Goal: Information Seeking & Learning: Learn about a topic

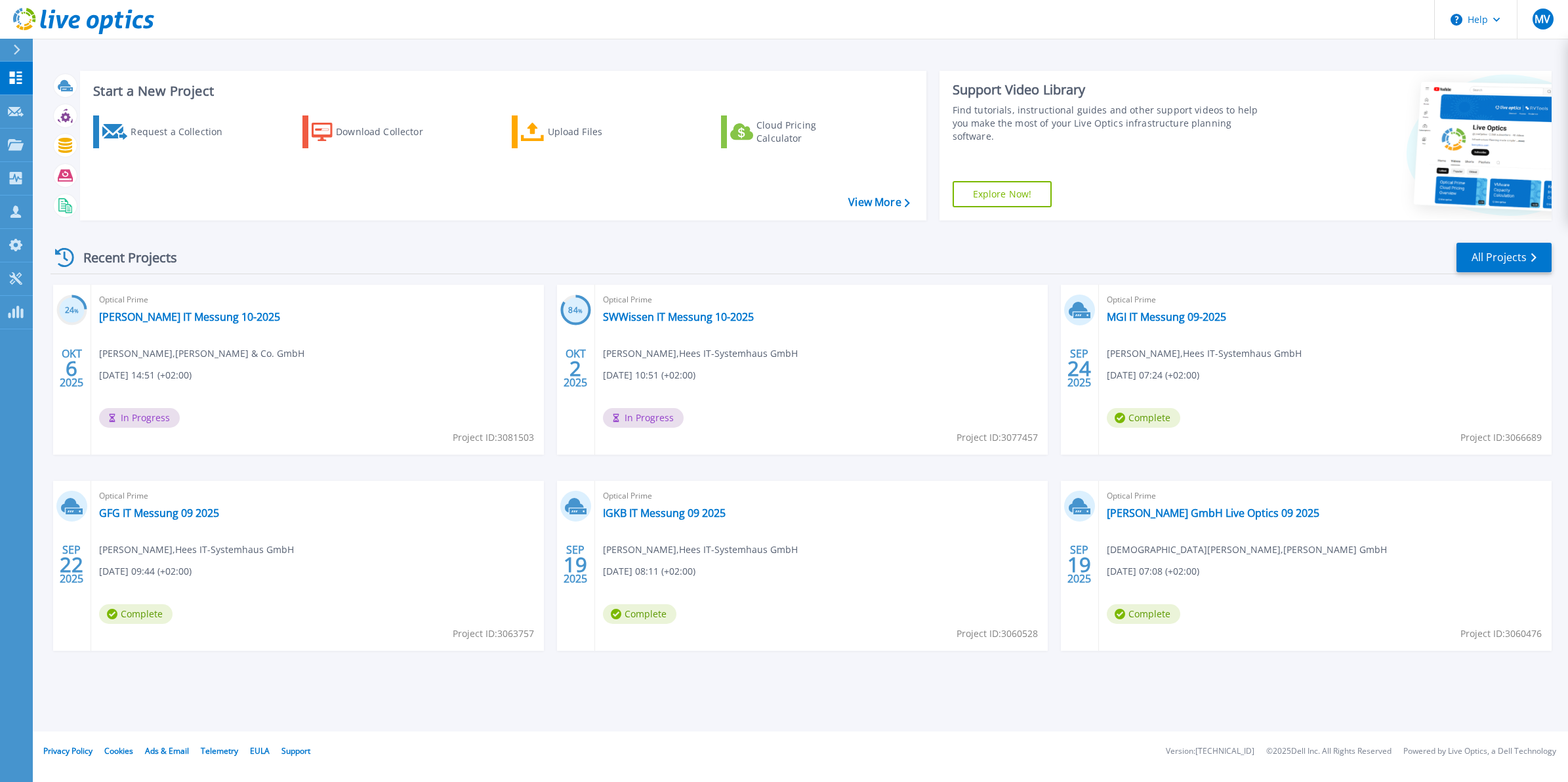
click at [549, 255] on div "Recent Projects All Projects" at bounding box center [801, 258] width 1501 height 32
click at [1048, 292] on div "24 % OKT 6 2025 Optical Prime Harold Scholz IT Messung 10-2025 Tino Gardenier ,…" at bounding box center [795, 481] width 1512 height 392
click at [1050, 293] on div "24 % OKT 6 2025 Optical Prime Harold Scholz IT Messung 10-2025 Tino Gardenier ,…" at bounding box center [795, 481] width 1512 height 392
click at [17, 45] on icon at bounding box center [17, 50] width 7 height 11
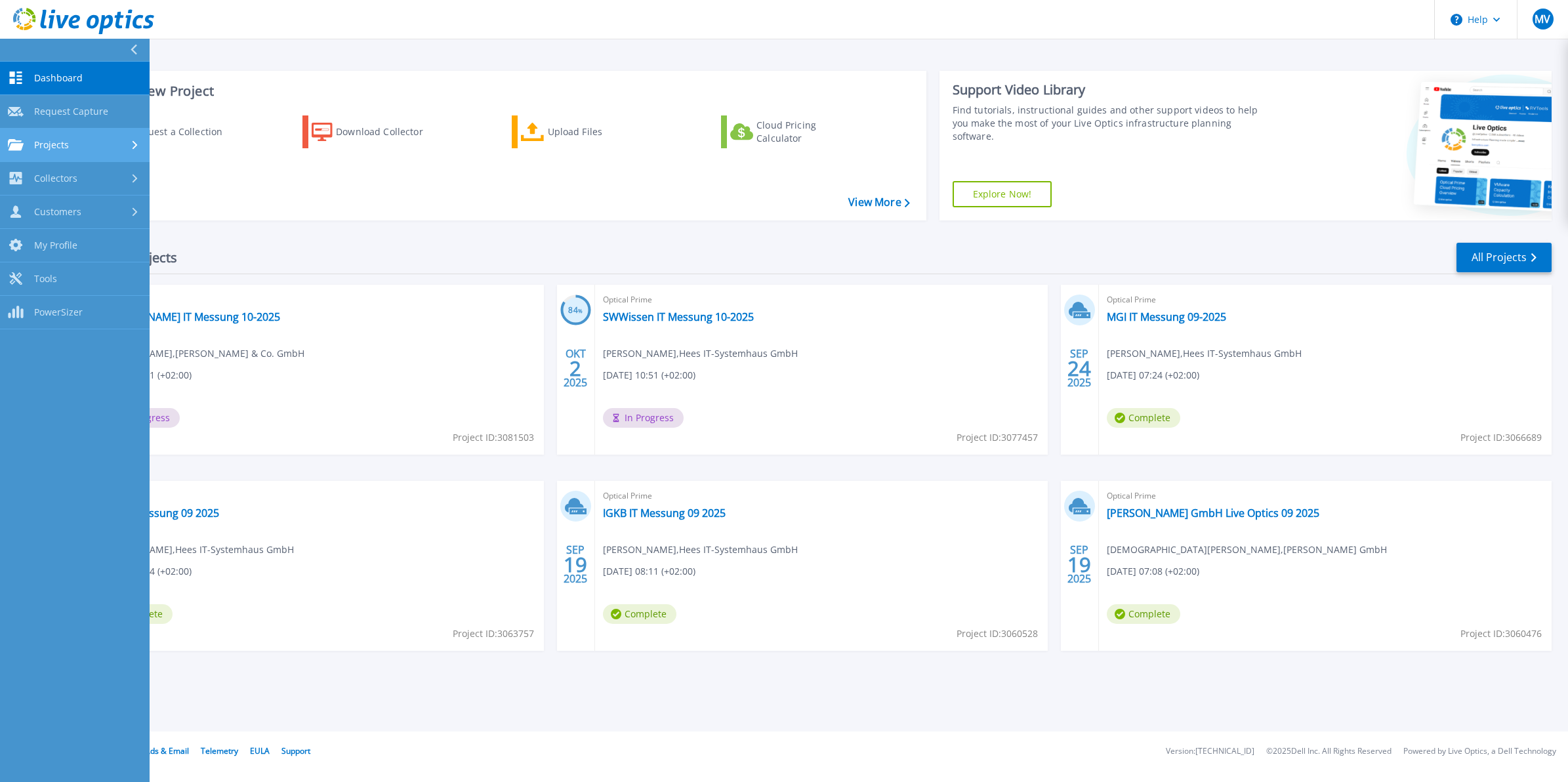
click at [68, 146] on span "Projects" at bounding box center [51, 145] width 35 height 12
click at [83, 178] on link "Search Projects" at bounding box center [74, 179] width 149 height 33
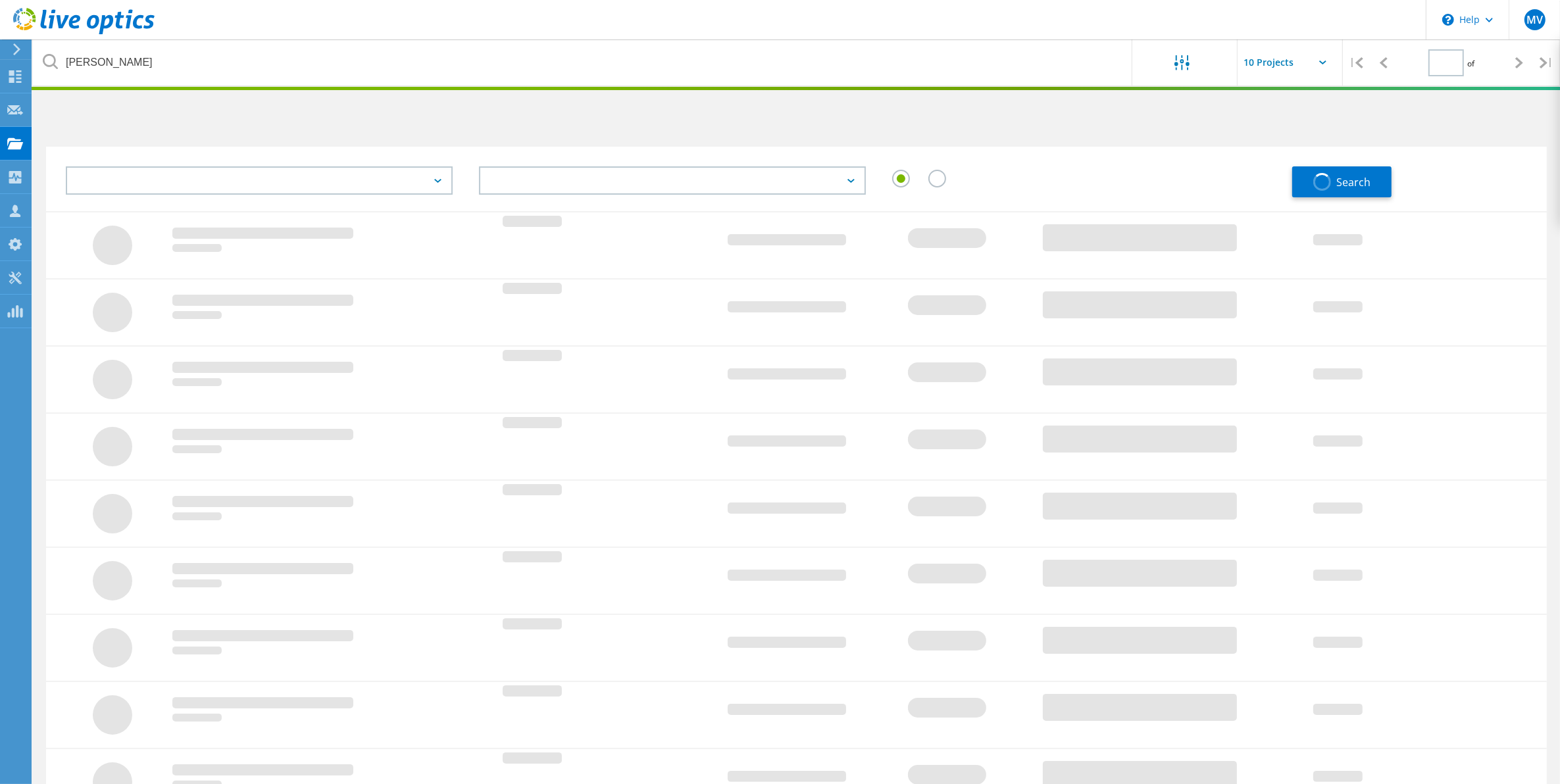
type input "1"
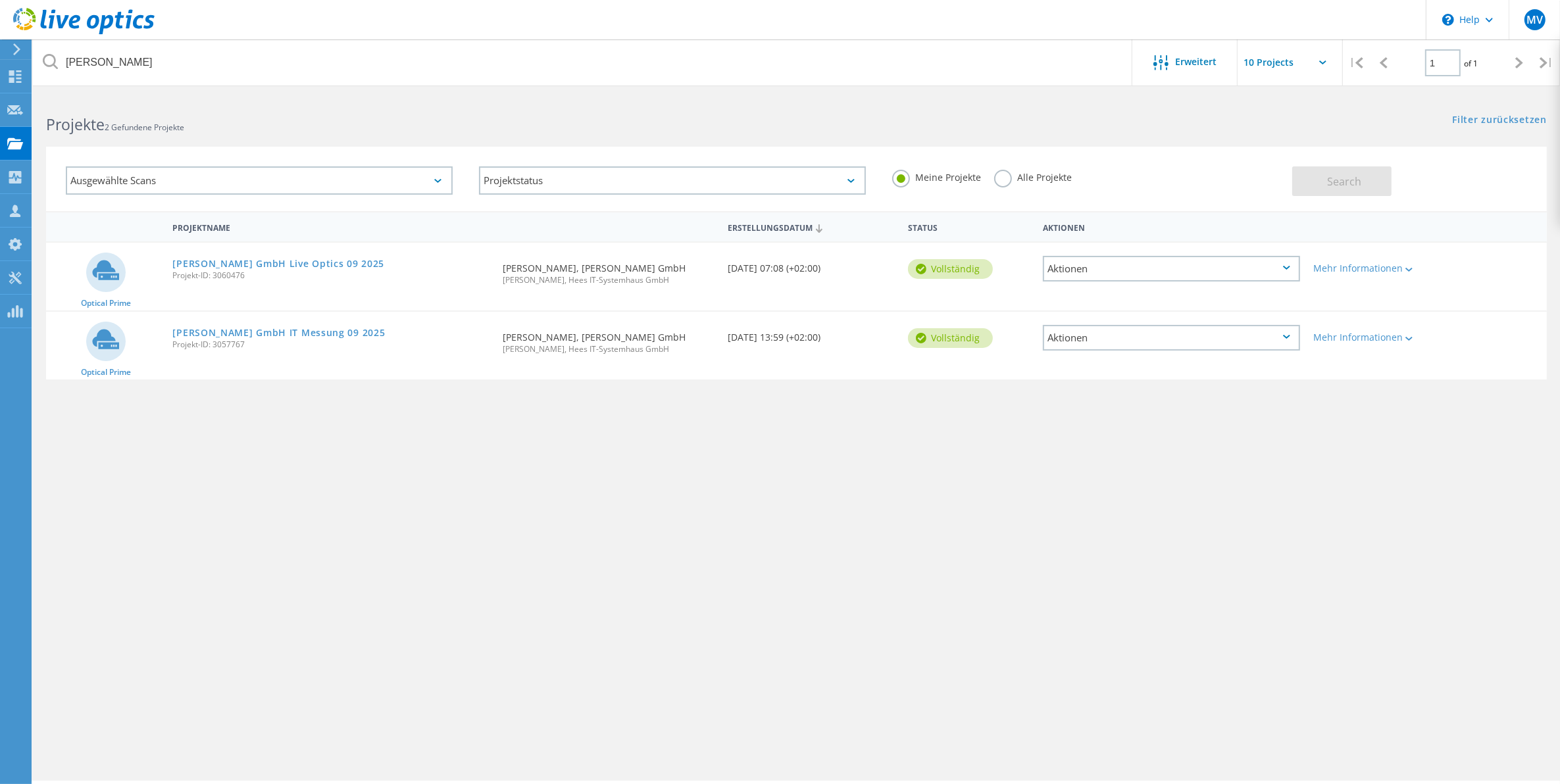
click at [994, 178] on label "Alle Projekte" at bounding box center [1033, 176] width 77 height 12
click at [0, 0] on input "Alle Projekte" at bounding box center [0, 0] width 0 height 0
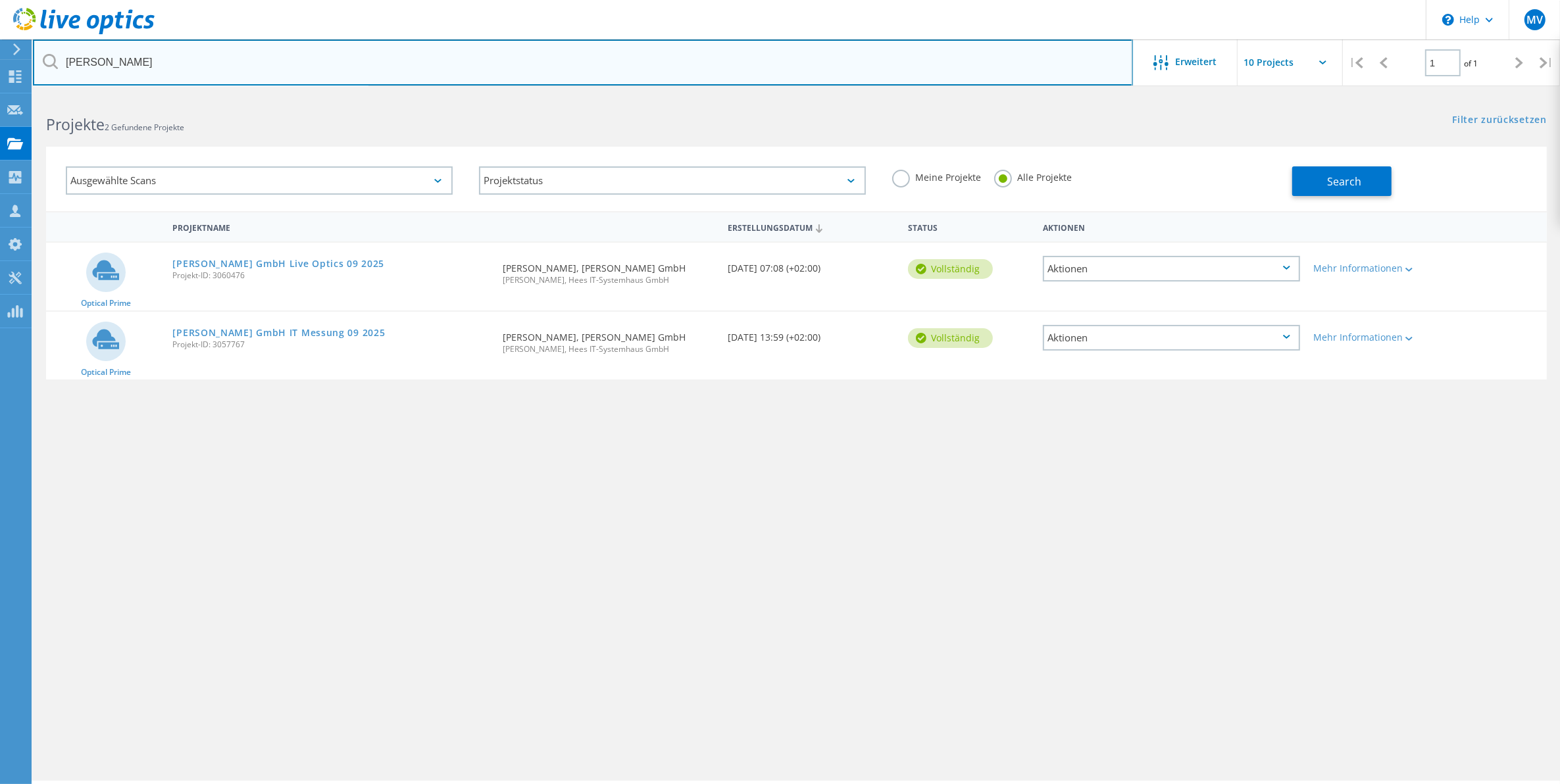
click at [263, 69] on input "henrich" at bounding box center [582, 63] width 1100 height 46
type input "h"
type input "köhler"
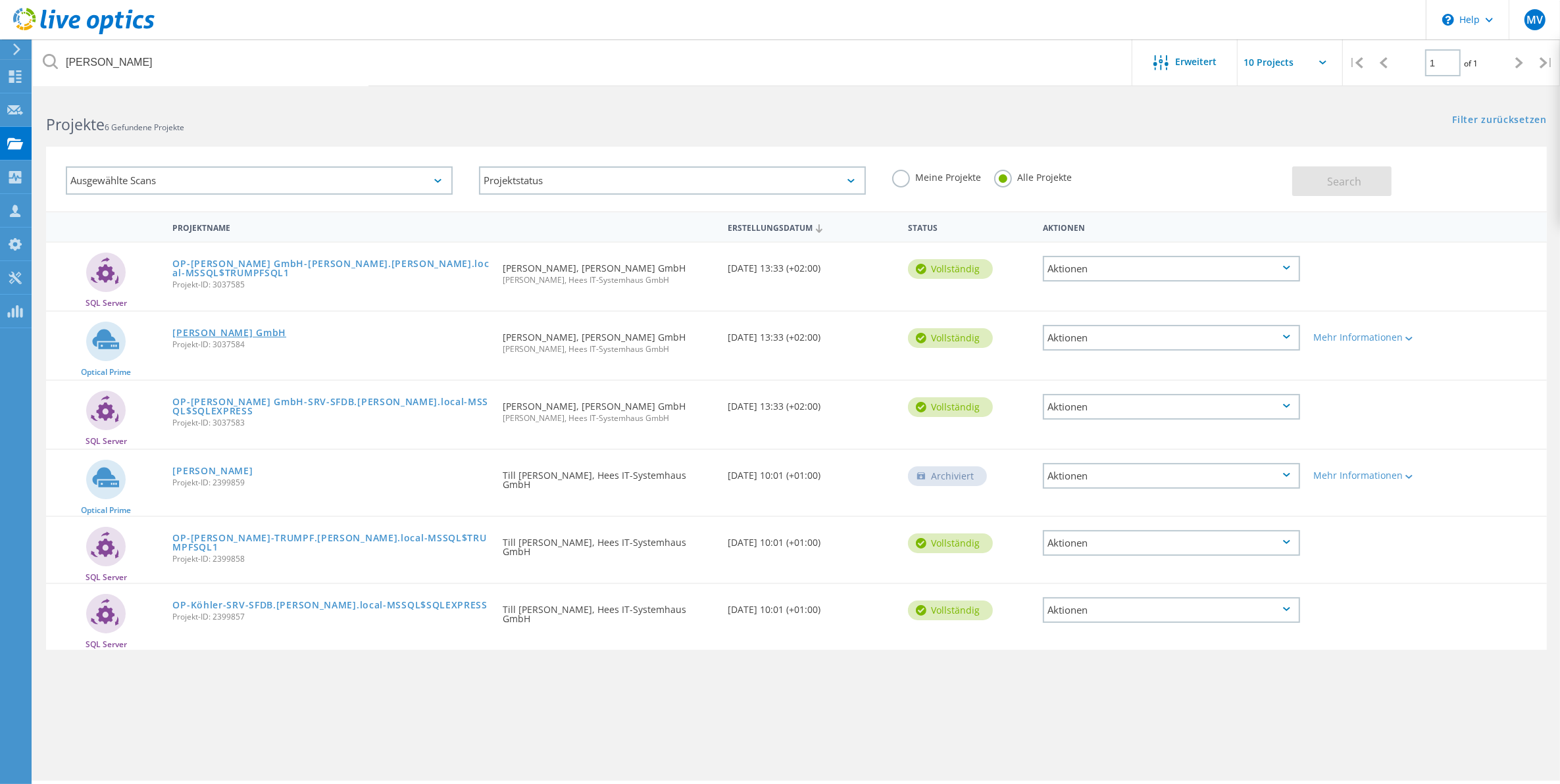
click at [200, 331] on link "Koehler GmbH" at bounding box center [229, 333] width 114 height 9
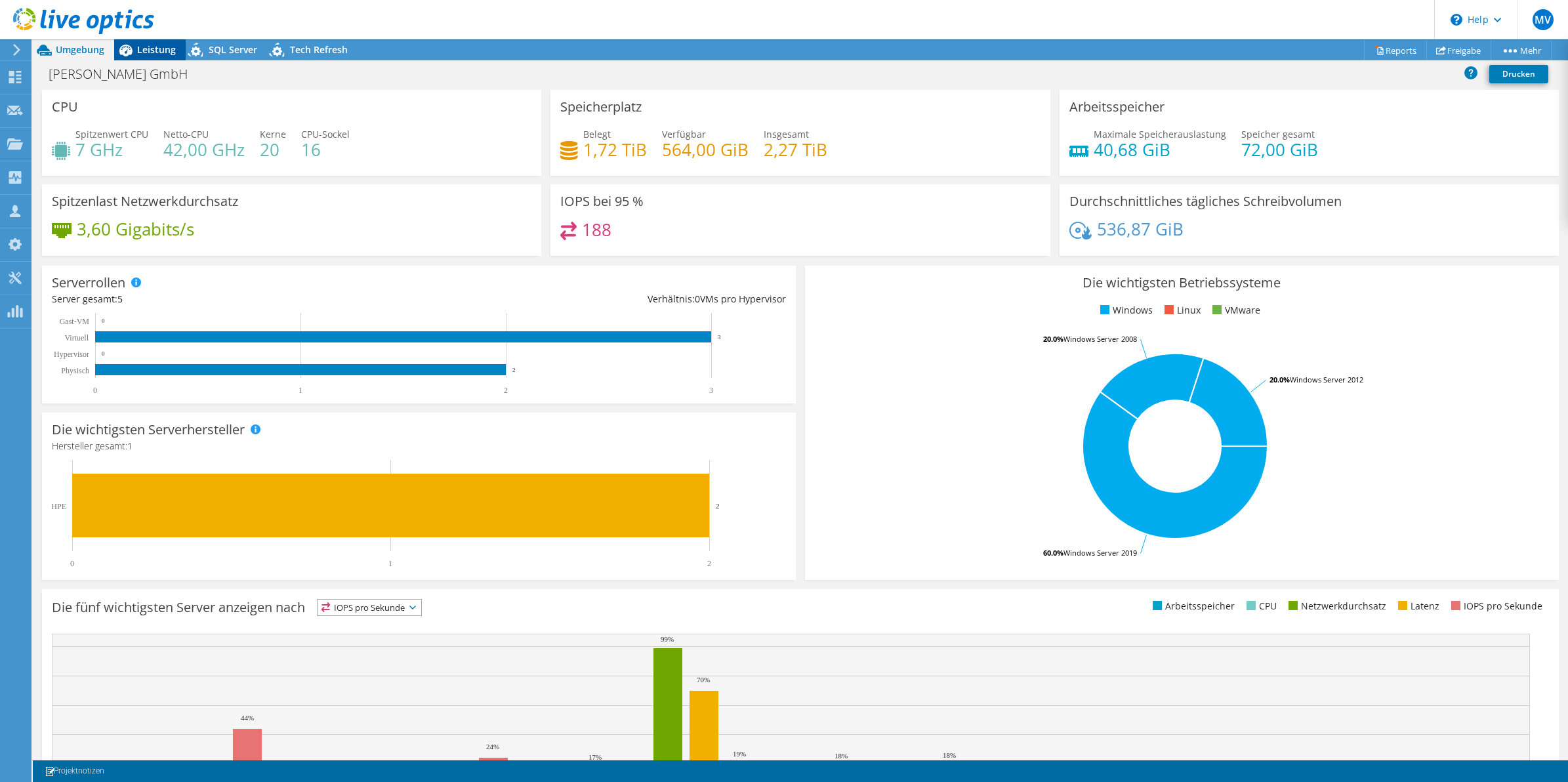
click at [144, 56] on div "Leistung" at bounding box center [149, 50] width 71 height 21
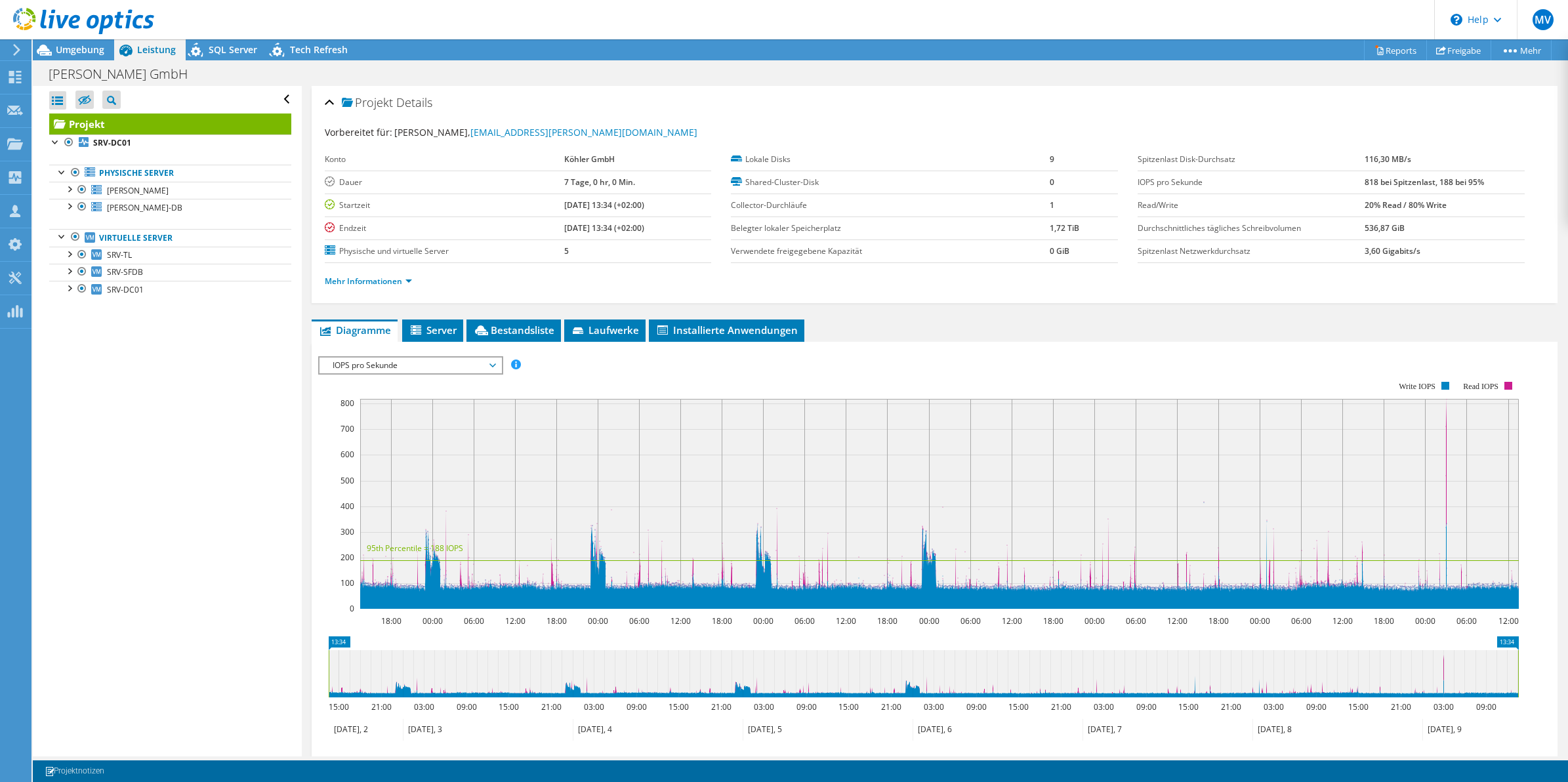
drag, startPoint x: 168, startPoint y: 541, endPoint x: 152, endPoint y: 402, distance: 139.9
click at [168, 541] on div "Alle öffnen Alle schließen Ausgeschlossene Knoten verbergen Projektbaumfilter" at bounding box center [167, 421] width 268 height 670
click at [227, 496] on div "Alle öffnen Alle schließen Ausgeschlossene Knoten verbergen Projektbaumfilter" at bounding box center [167, 421] width 268 height 670
click at [100, 40] on div at bounding box center [77, 22] width 154 height 44
click at [72, 44] on span "Umgebung" at bounding box center [79, 49] width 48 height 12
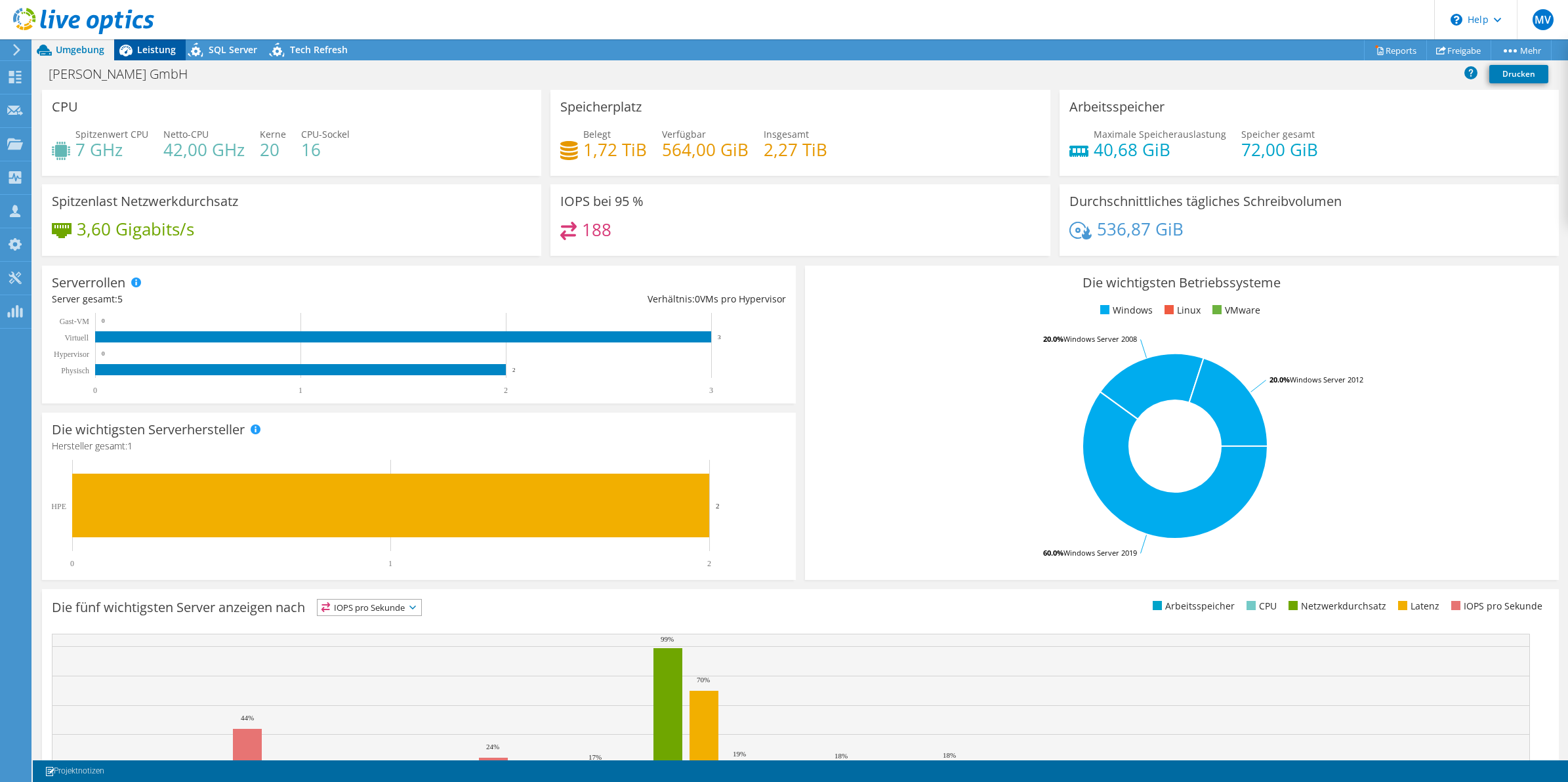
click at [144, 44] on span "Leistung" at bounding box center [157, 49] width 39 height 12
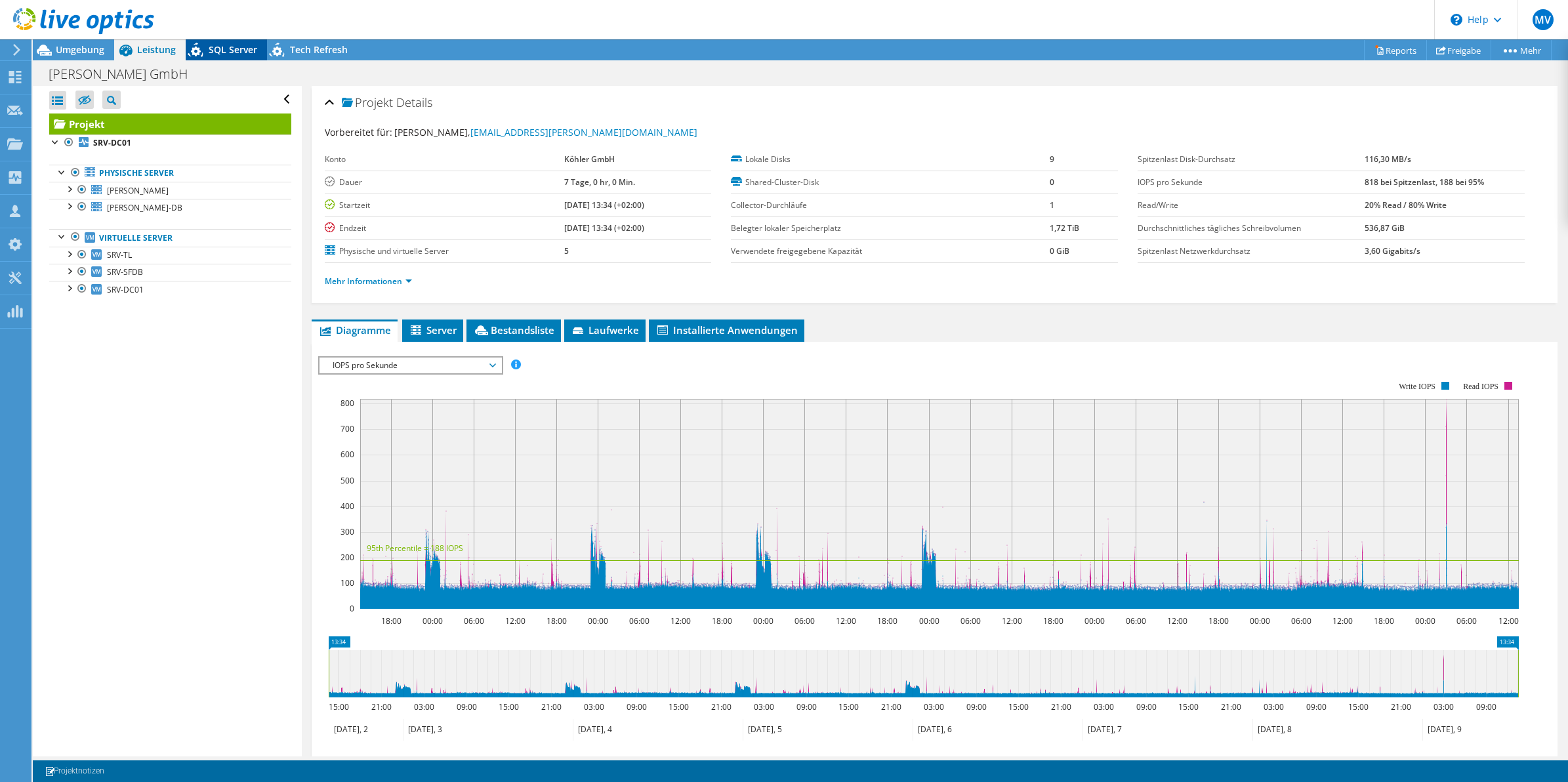
click at [211, 46] on span "SQL Server" at bounding box center [232, 49] width 48 height 12
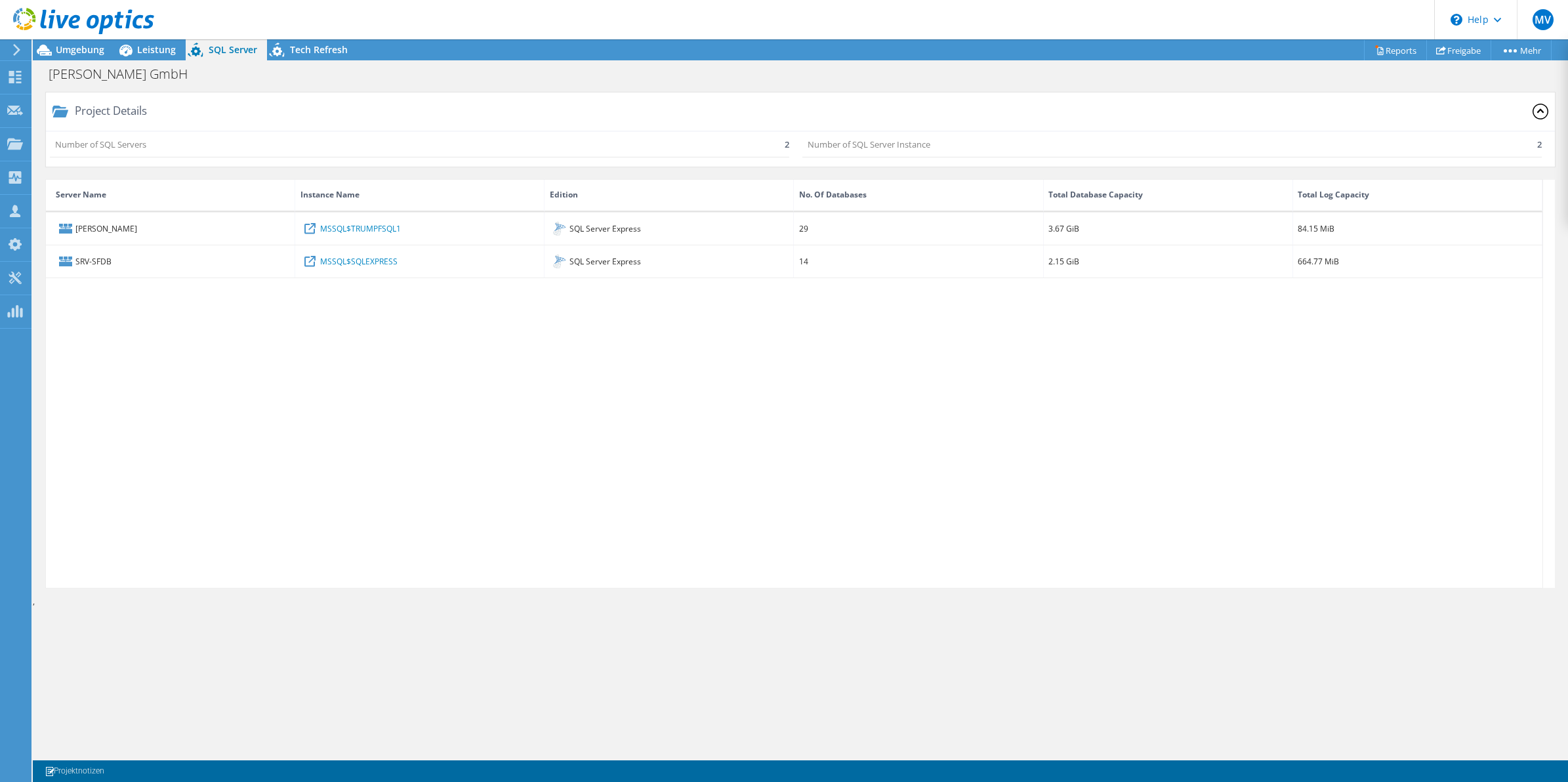
click at [128, 40] on div at bounding box center [77, 22] width 154 height 44
click at [142, 53] on span "Leistung" at bounding box center [157, 49] width 39 height 12
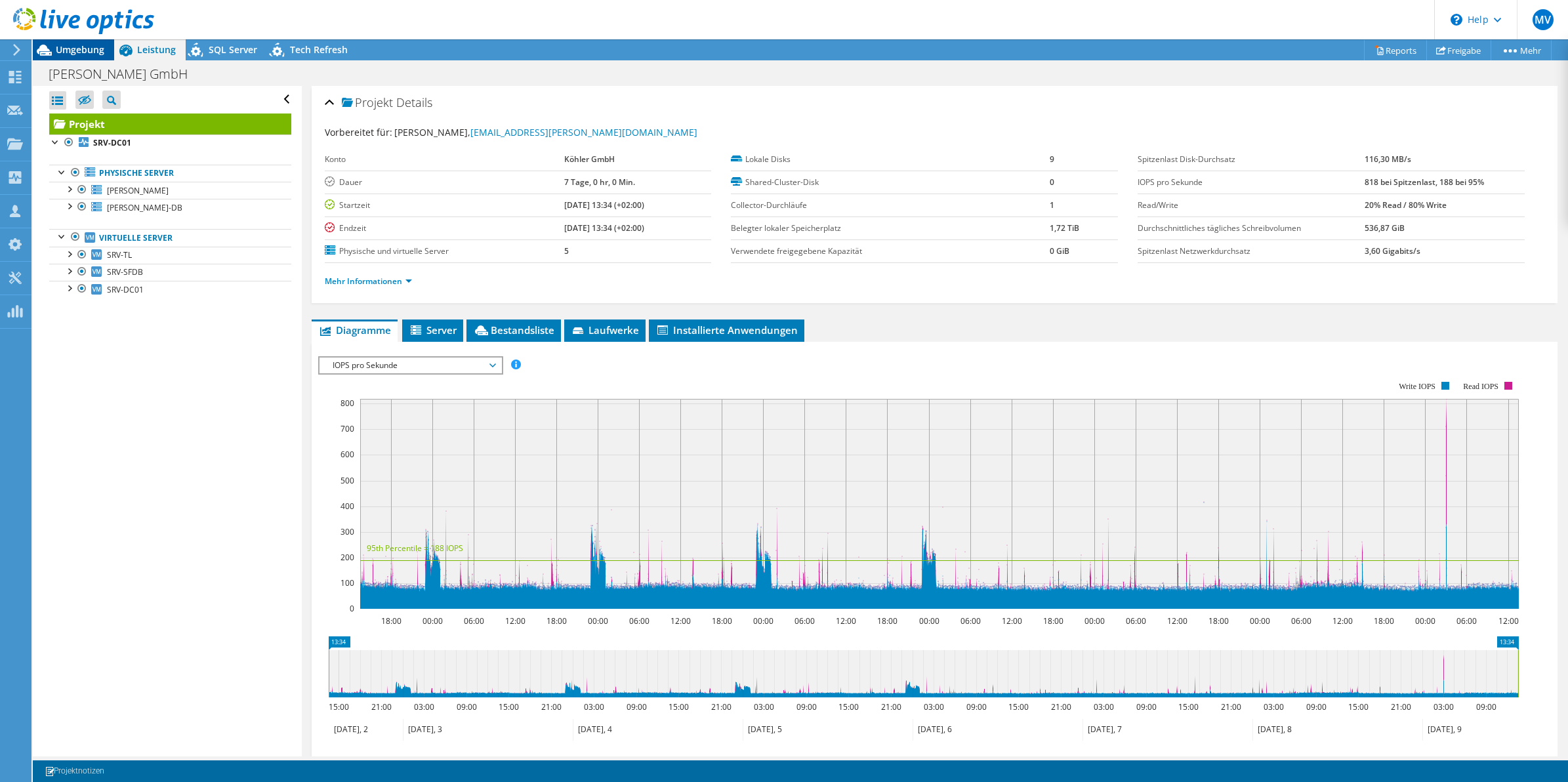
click at [72, 48] on span "Umgebung" at bounding box center [79, 49] width 48 height 12
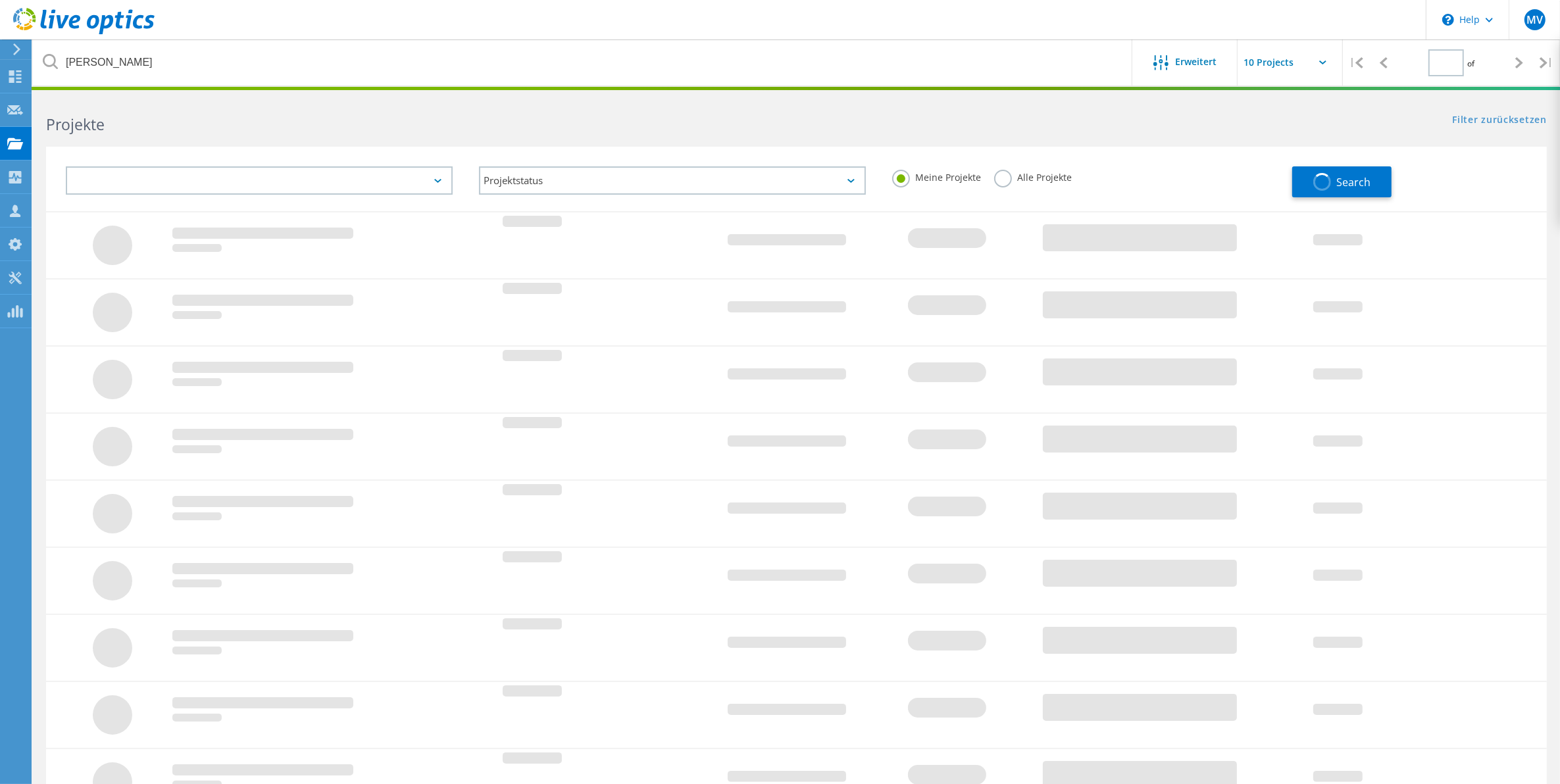
type input "1"
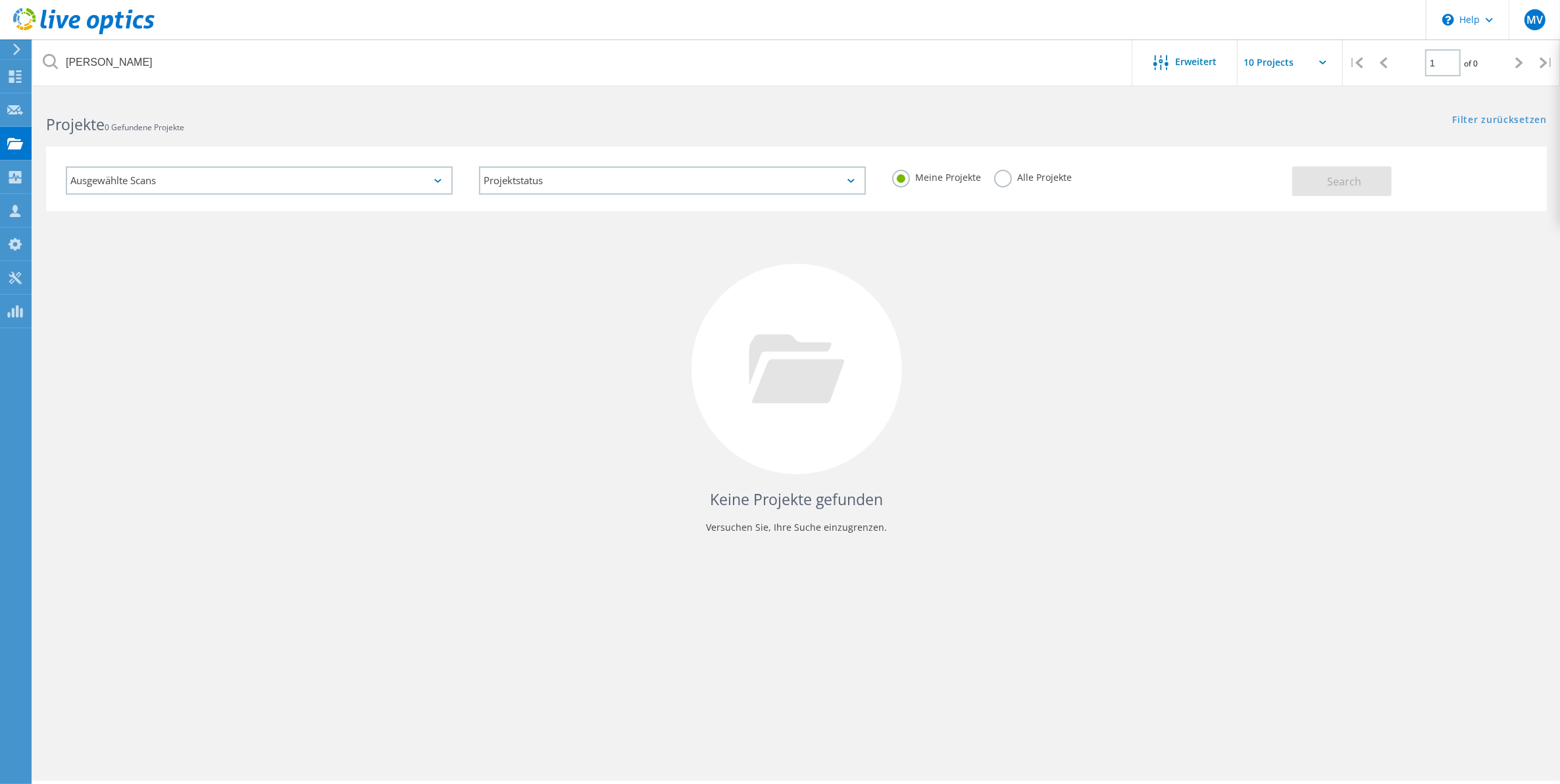
click at [994, 185] on div "Alle Projekte" at bounding box center [1033, 179] width 77 height 19
click at [1004, 181] on label "Alle Projekte" at bounding box center [1033, 176] width 77 height 12
click at [0, 0] on input "Alle Projekte" at bounding box center [0, 0] width 0 height 0
click at [1334, 171] on button "Search" at bounding box center [1341, 181] width 99 height 30
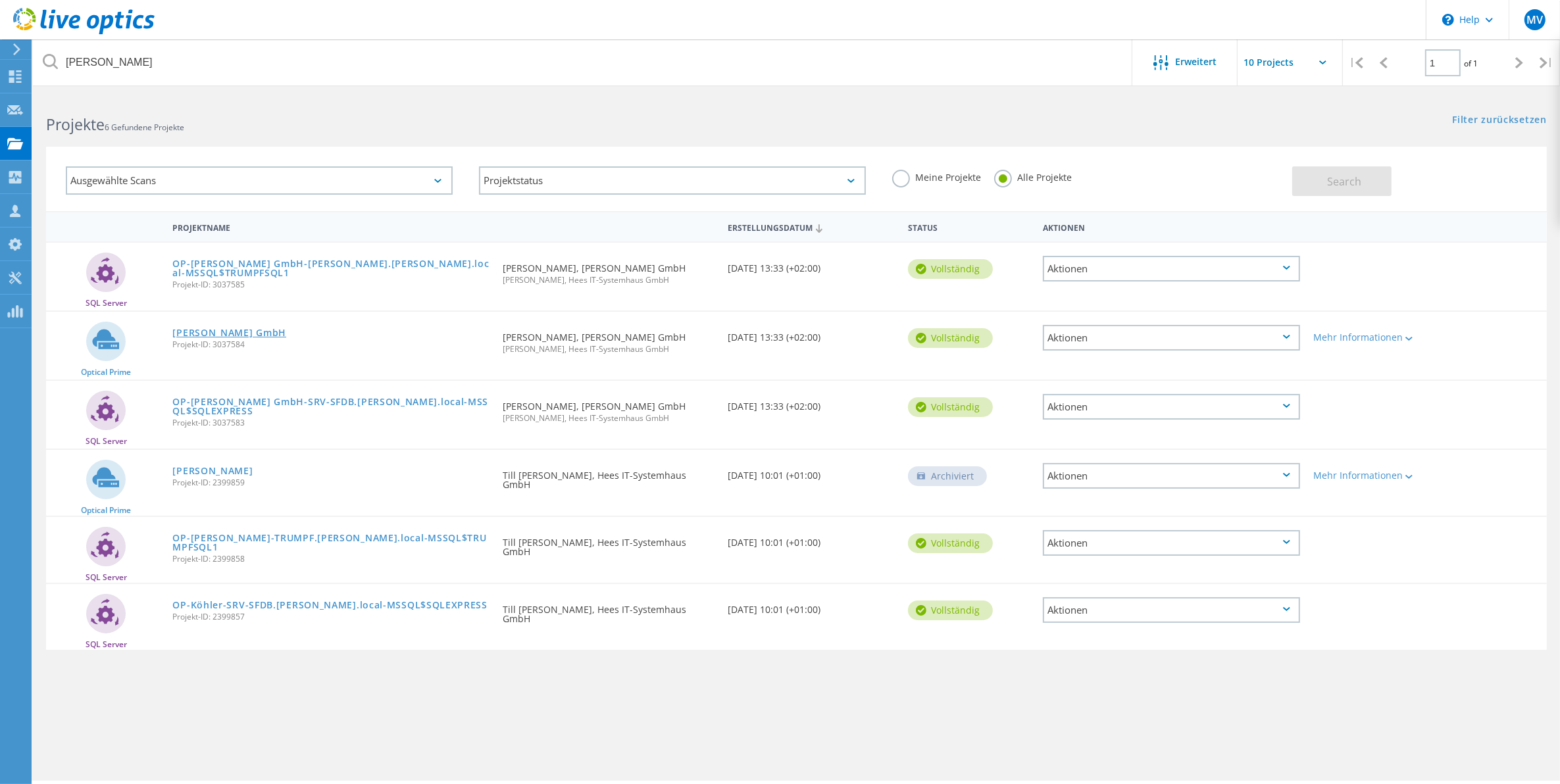
click at [224, 330] on link "Koehler GmbH" at bounding box center [229, 333] width 114 height 9
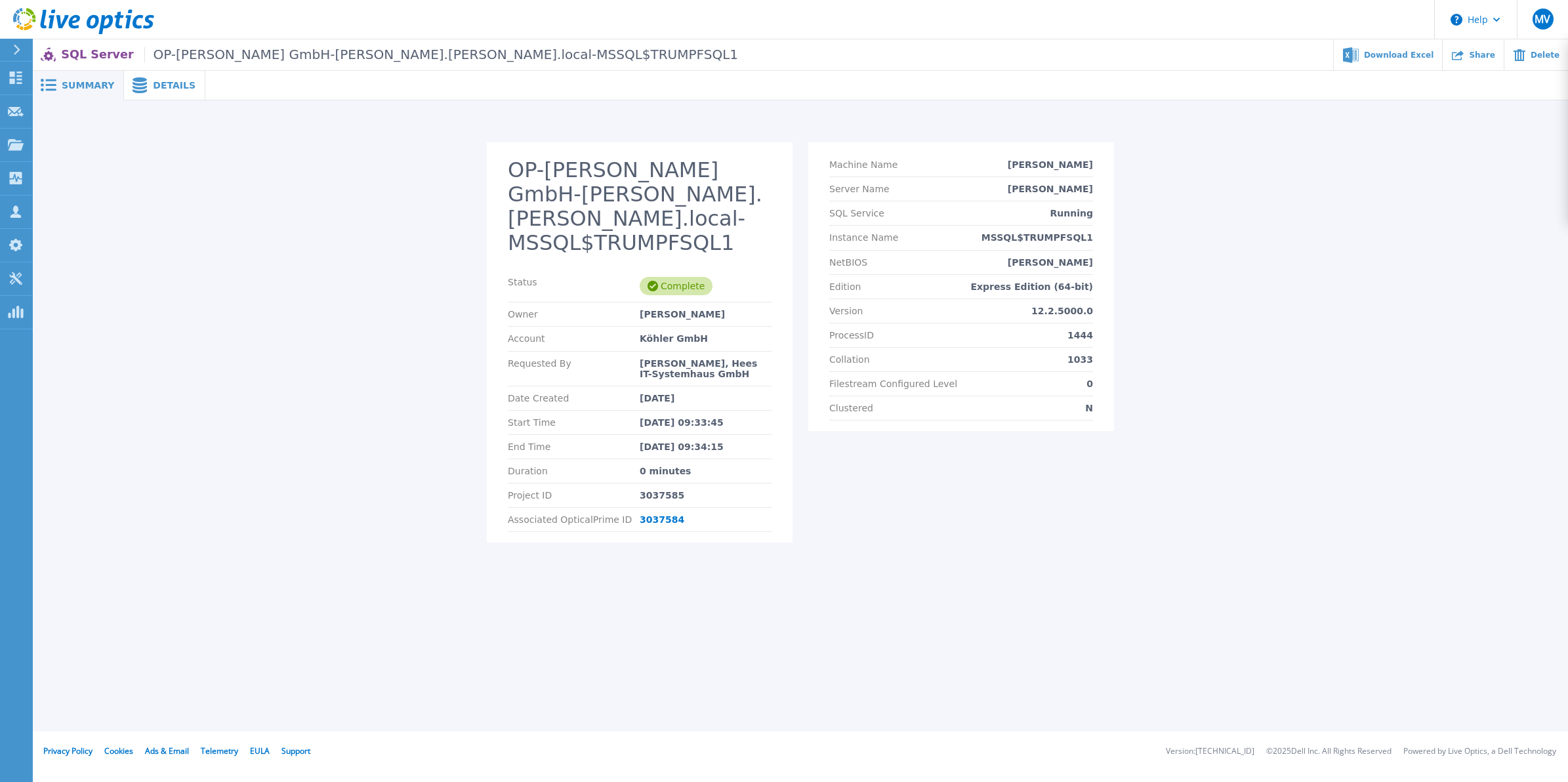
click at [1152, 306] on div "OP-[PERSON_NAME] GmbH-[PERSON_NAME].[PERSON_NAME].local-MSSQL$TRUMPFSQL1 Status…" at bounding box center [800, 350] width 1510 height 416
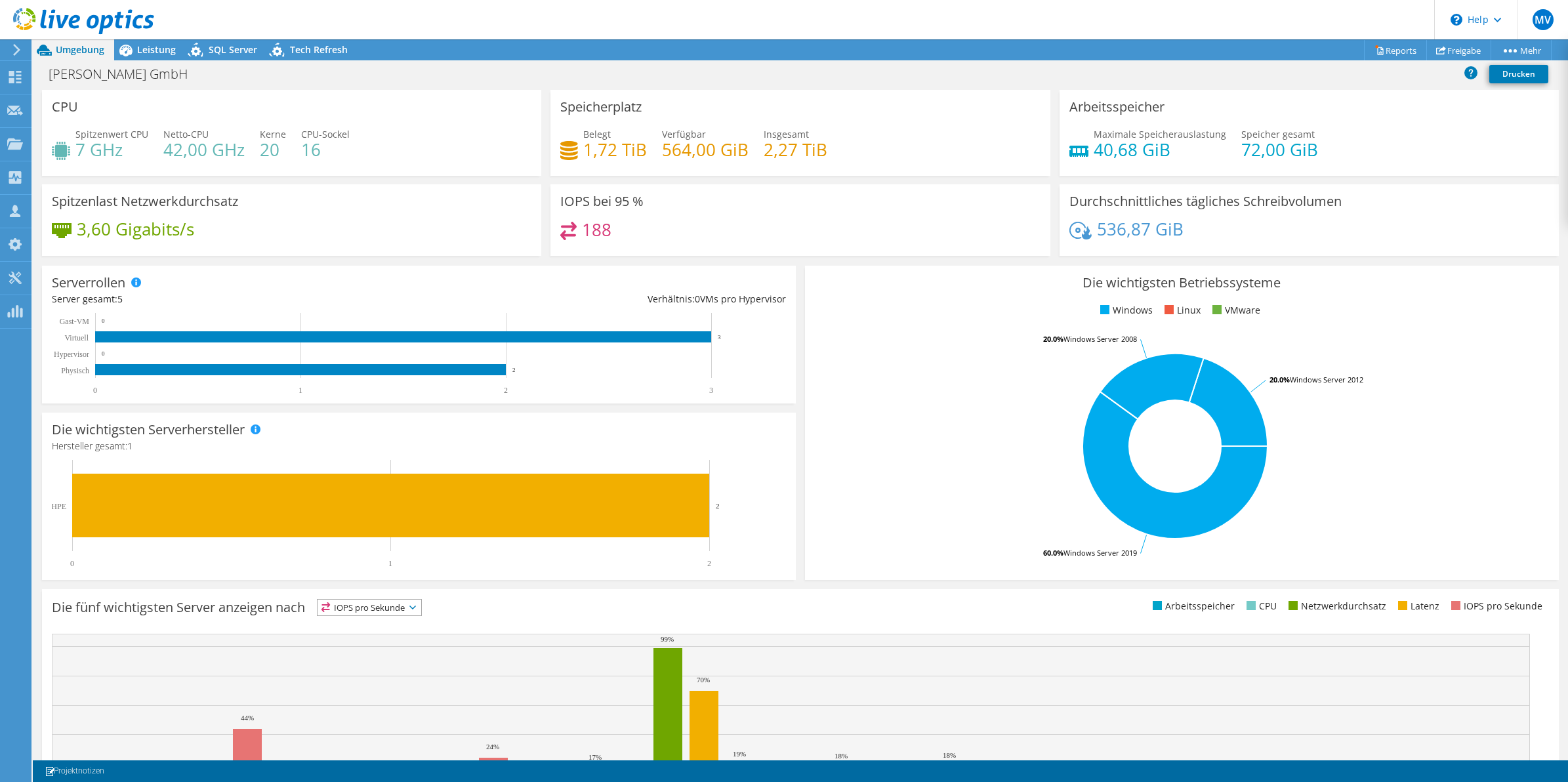
click at [805, 322] on div "Die wichtigsten Betriebssysteme Windows Linux VMware 60.0% Windows Server 2019 …" at bounding box center [1182, 423] width 754 height 315
click at [149, 50] on span "Leistung" at bounding box center [157, 49] width 39 height 12
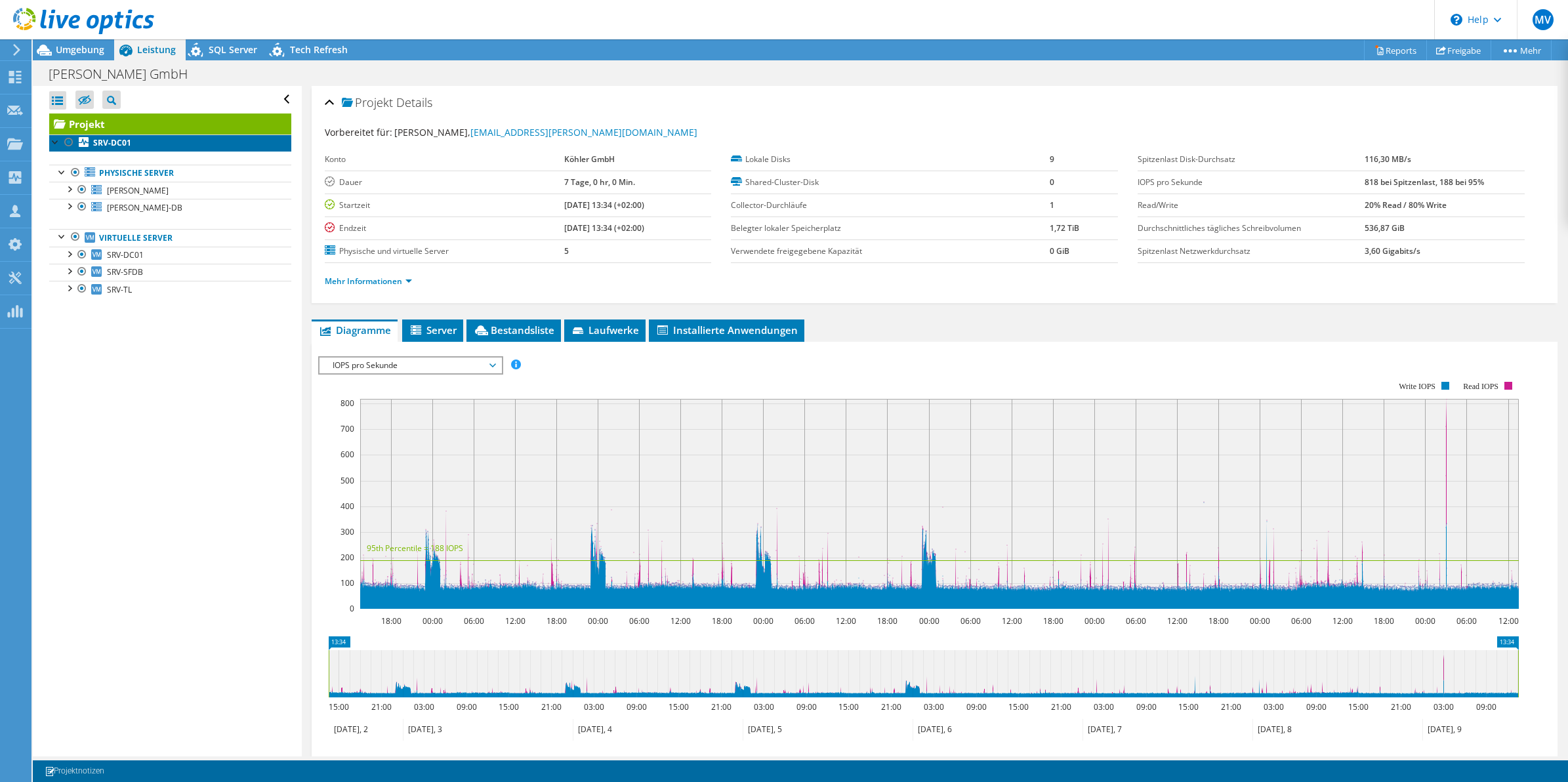
click at [113, 148] on b "SRV-DC01" at bounding box center [112, 142] width 38 height 11
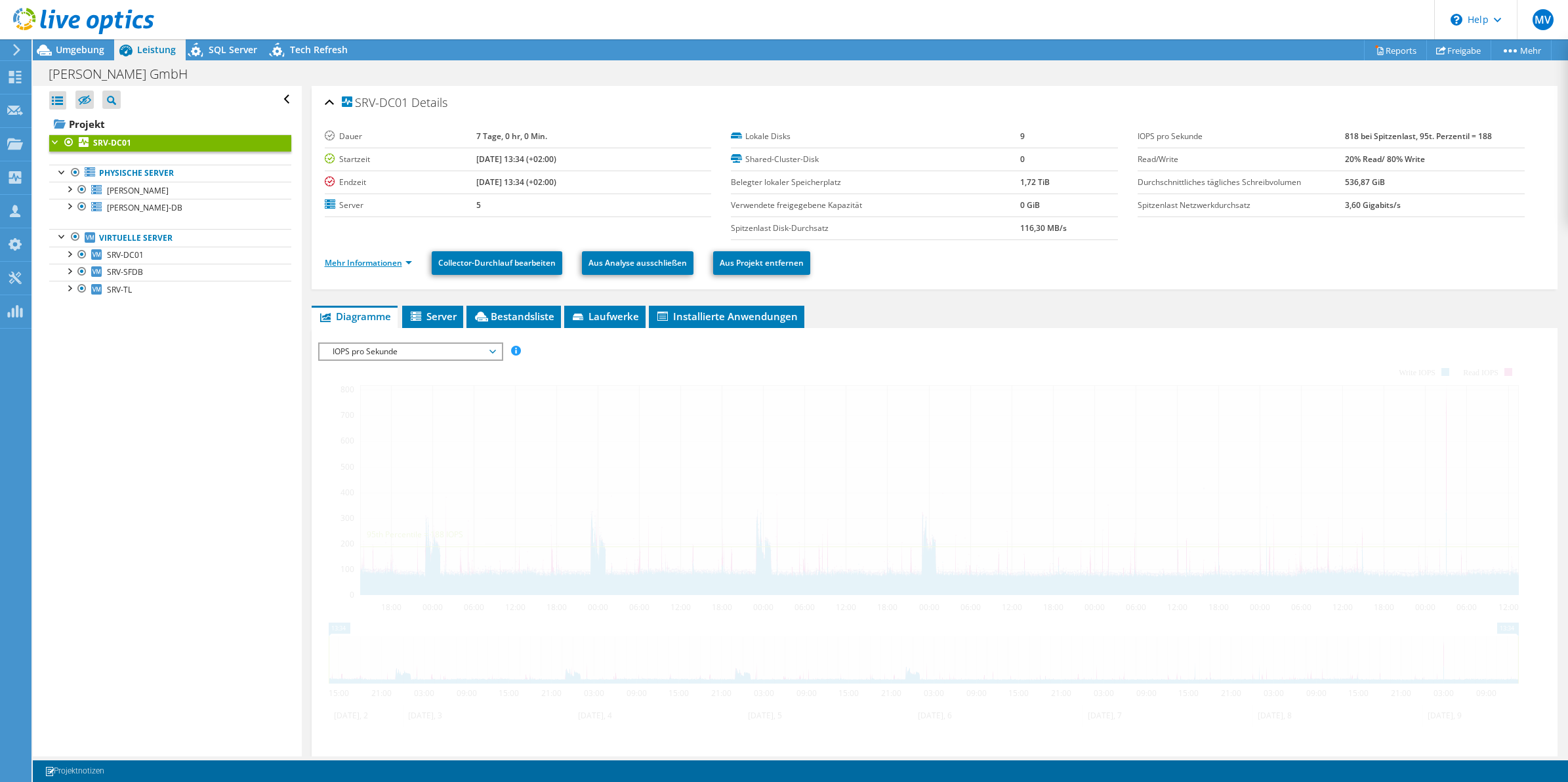
click at [380, 254] on ul "Mehr Informationen Collector-Durchlauf bearbeiten Aus Analyse ausschließen Aus …" at bounding box center [934, 261] width 1219 height 27
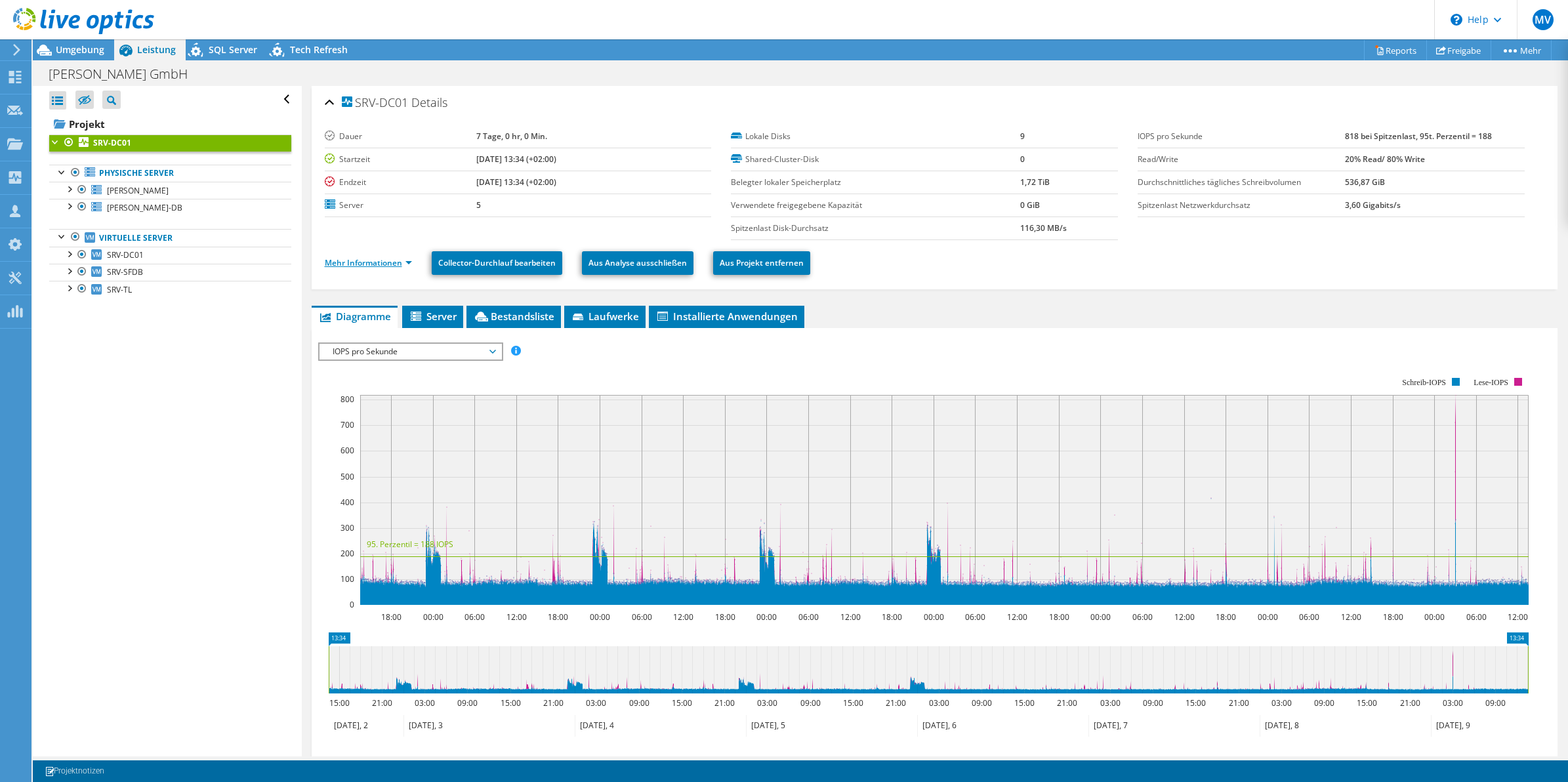
click at [384, 258] on link "Mehr Informationen" at bounding box center [368, 262] width 87 height 11
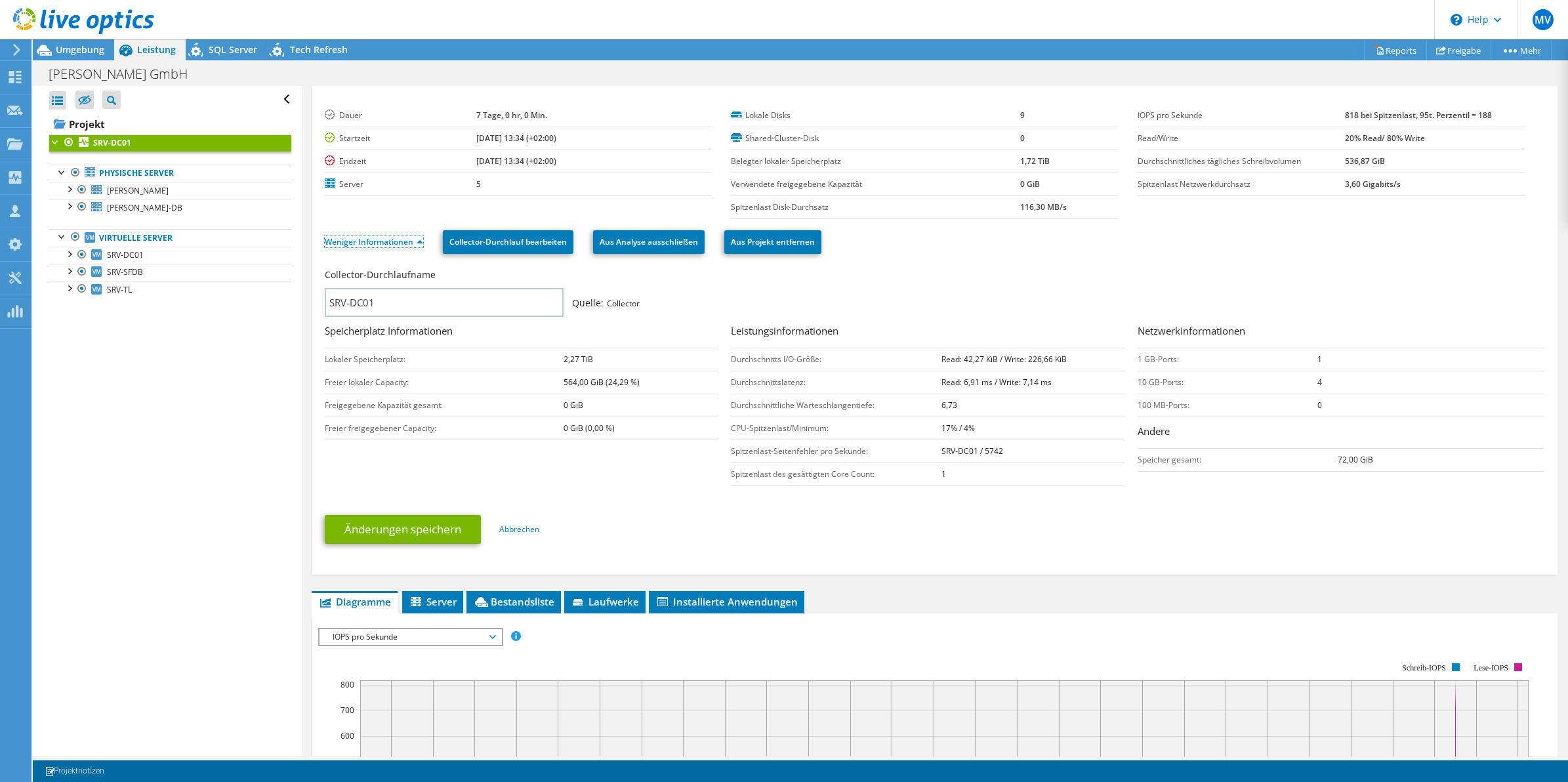
scroll to position [82, 0]
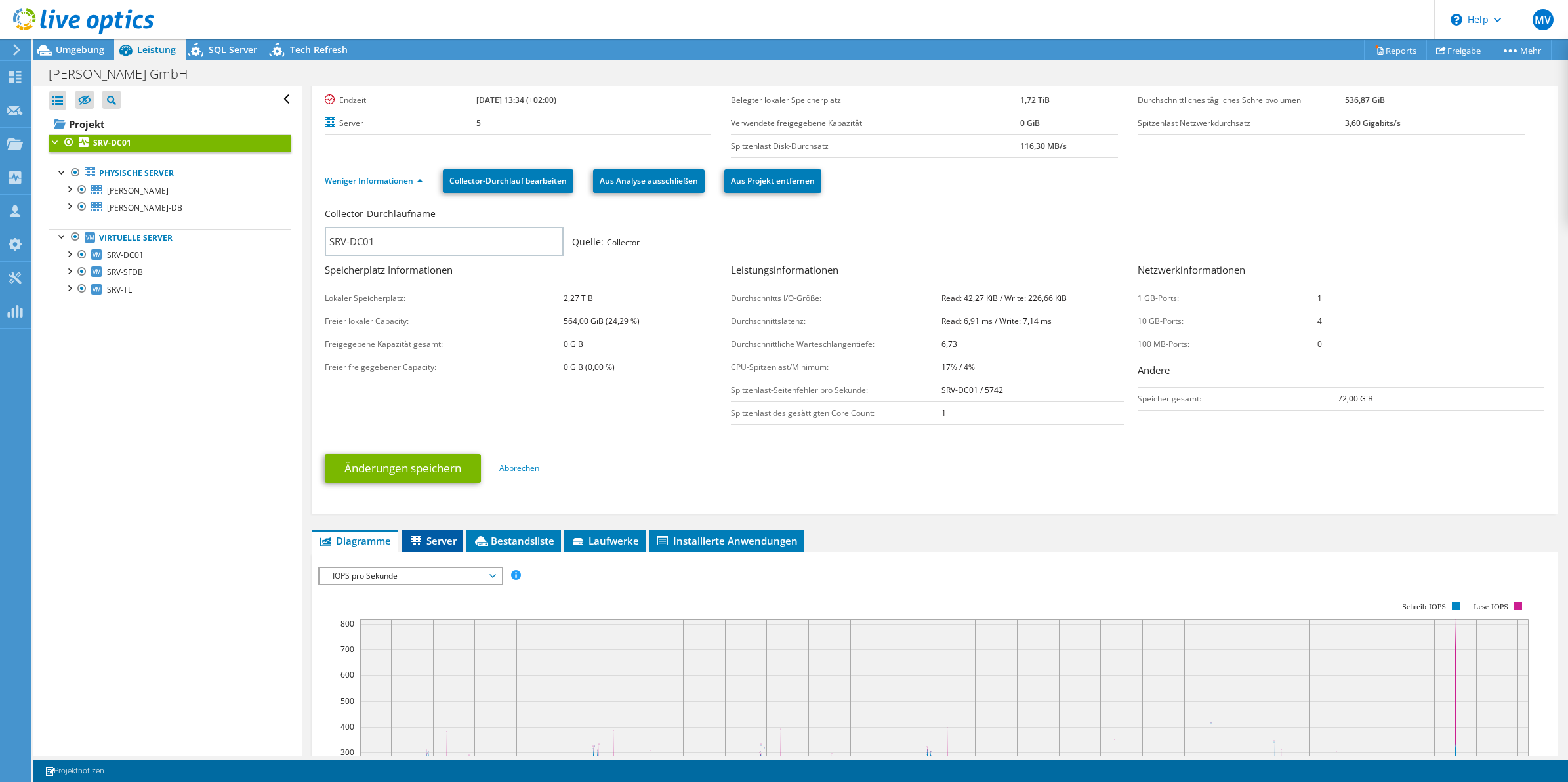
click at [431, 545] on span "Server" at bounding box center [432, 540] width 48 height 13
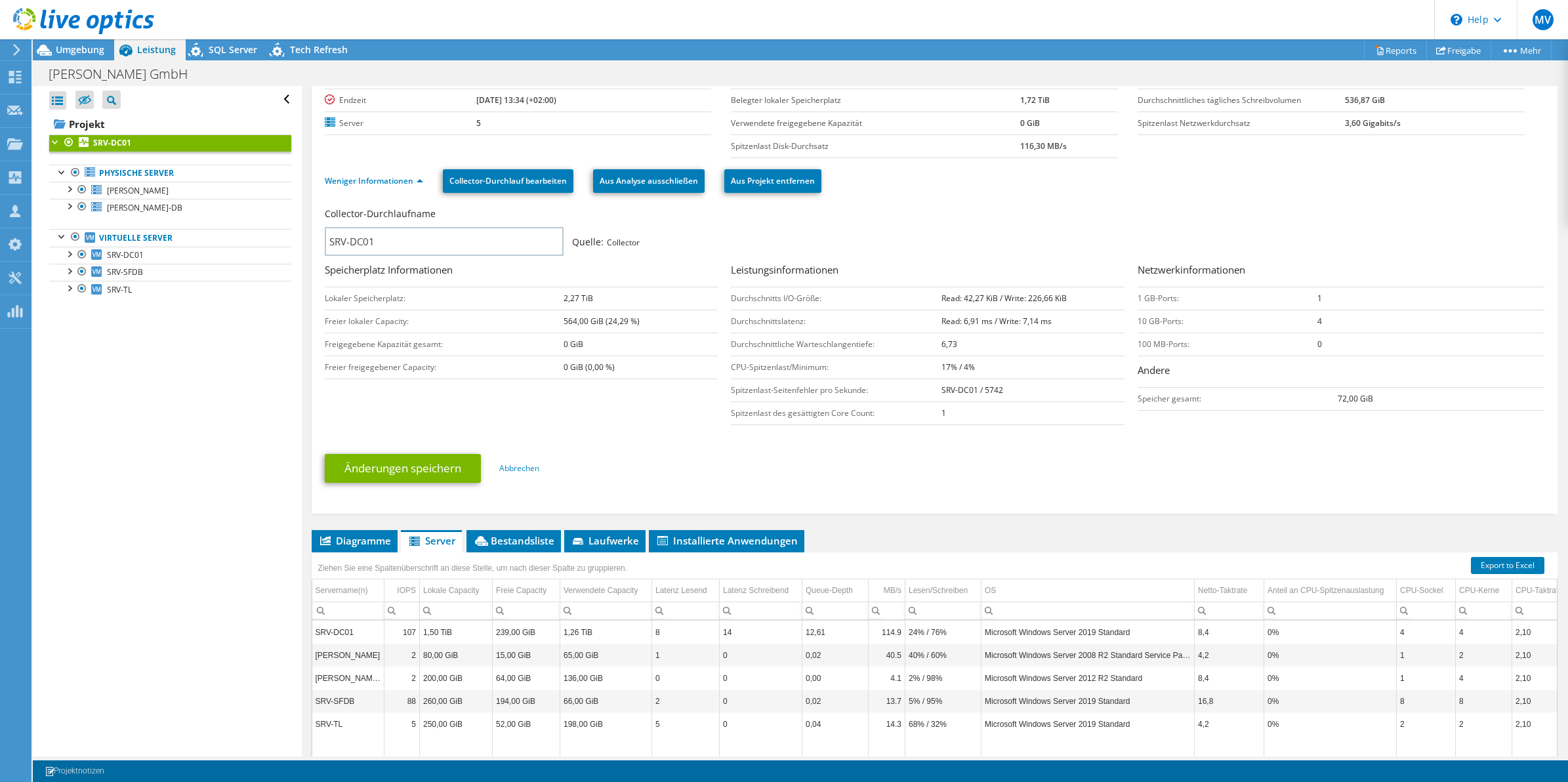
click at [706, 332] on td "564,00 GiB (24,29 %)" at bounding box center [641, 321] width 154 height 23
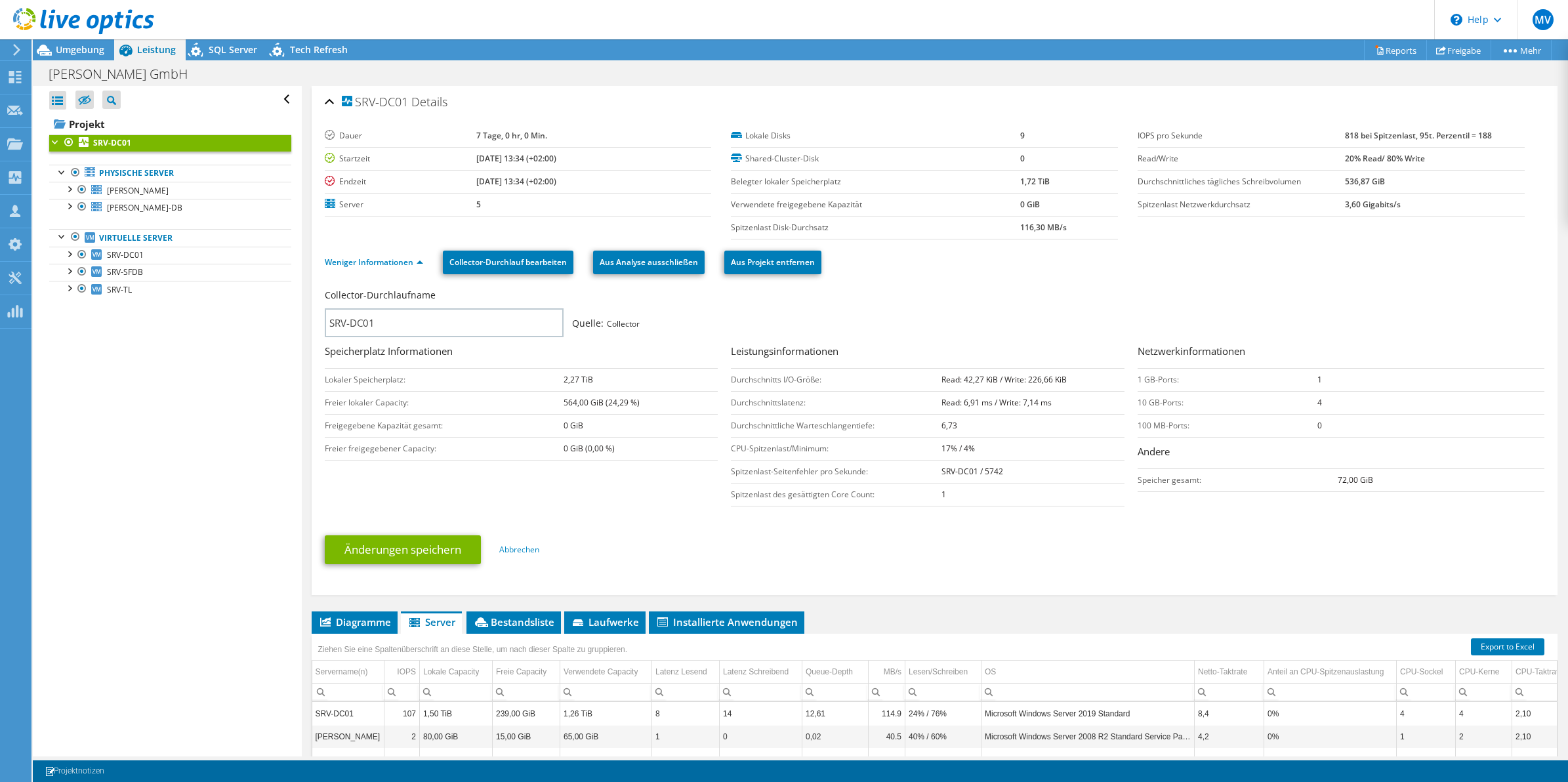
scroll to position [0, 0]
click at [110, 139] on b "SRV-DC01" at bounding box center [112, 142] width 38 height 11
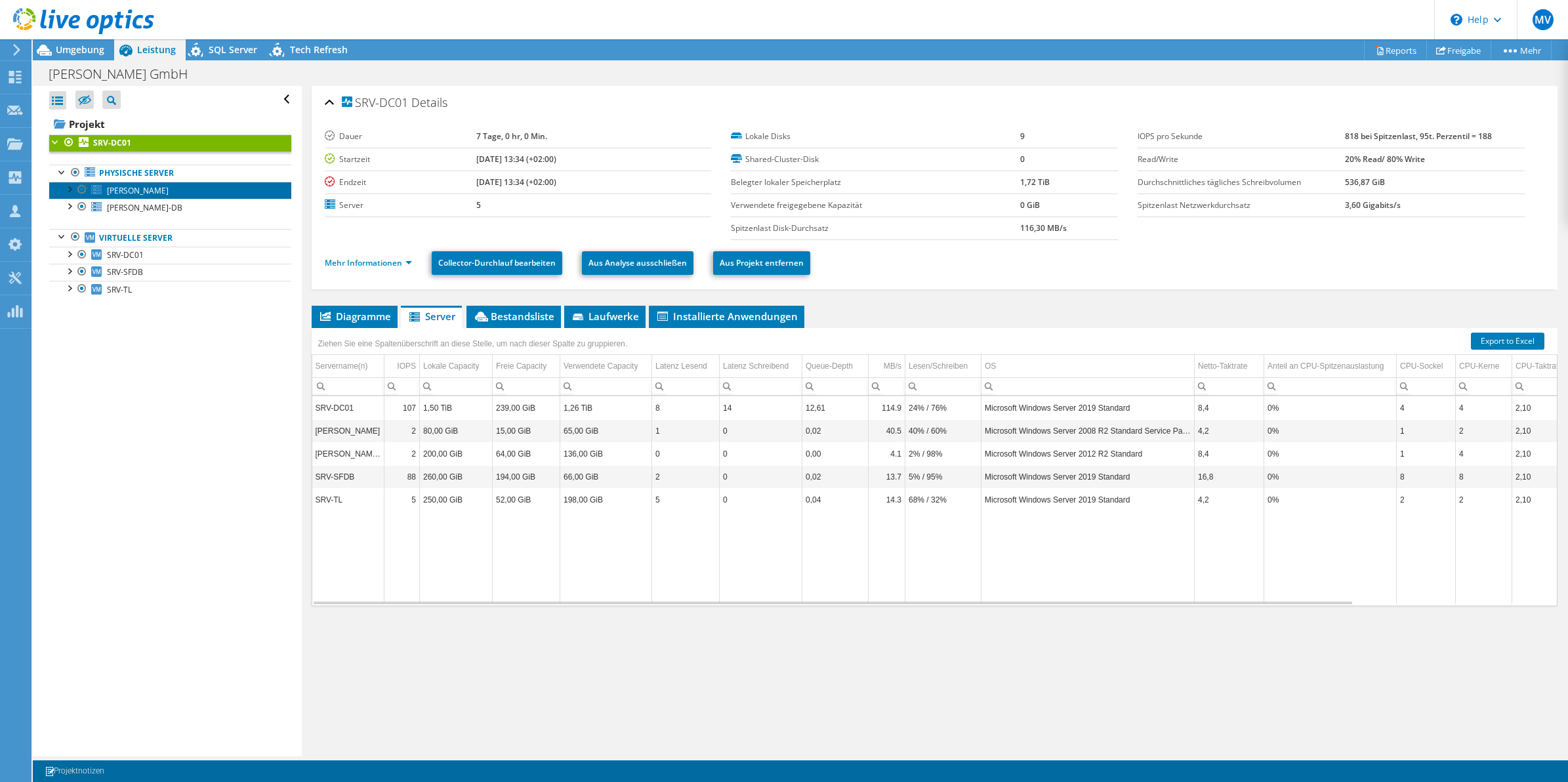
click at [128, 187] on span "[PERSON_NAME]" at bounding box center [137, 190] width 61 height 11
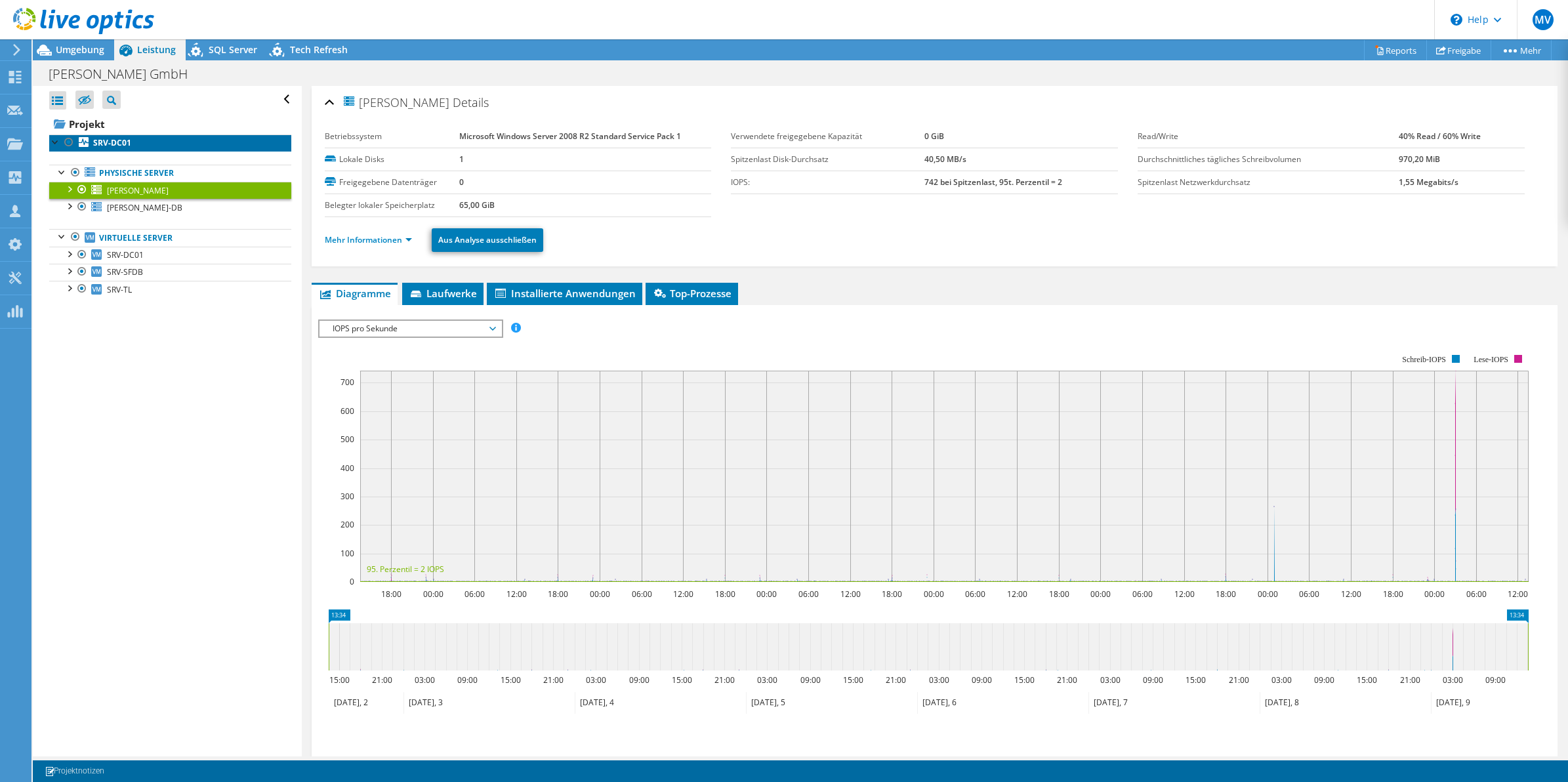
click at [94, 139] on b "SRV-DC01" at bounding box center [112, 142] width 38 height 11
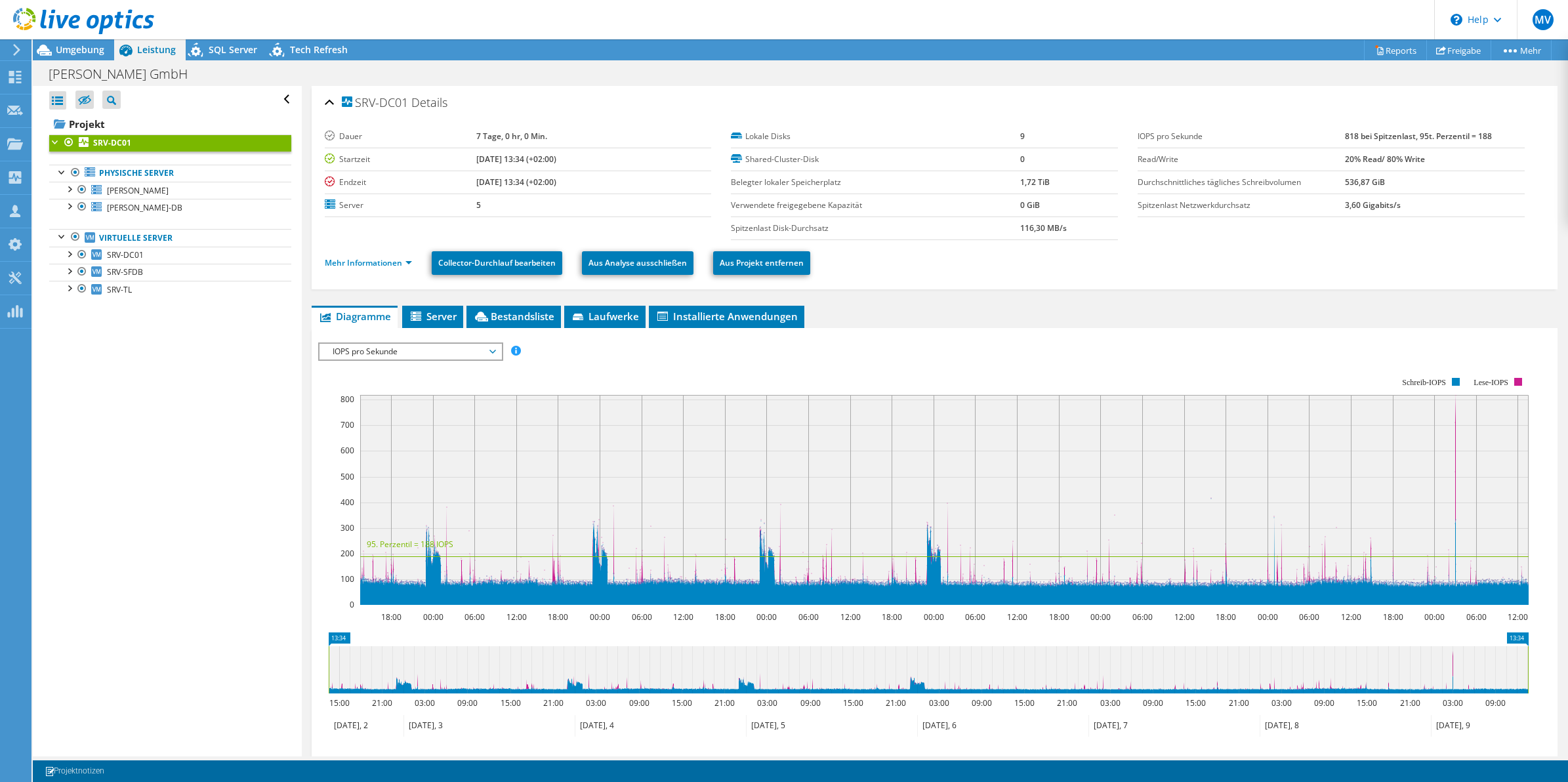
click at [191, 387] on div "Alle öffnen Alle schließen Ausgeschlossene Knoten verbergen Projektbaumfilter" at bounding box center [167, 421] width 268 height 670
click at [227, 504] on div "Alle öffnen Alle schließen Ausgeschlossene Knoten verbergen Projektbaumfilter" at bounding box center [167, 421] width 268 height 670
